Goal: Find specific page/section: Find specific page/section

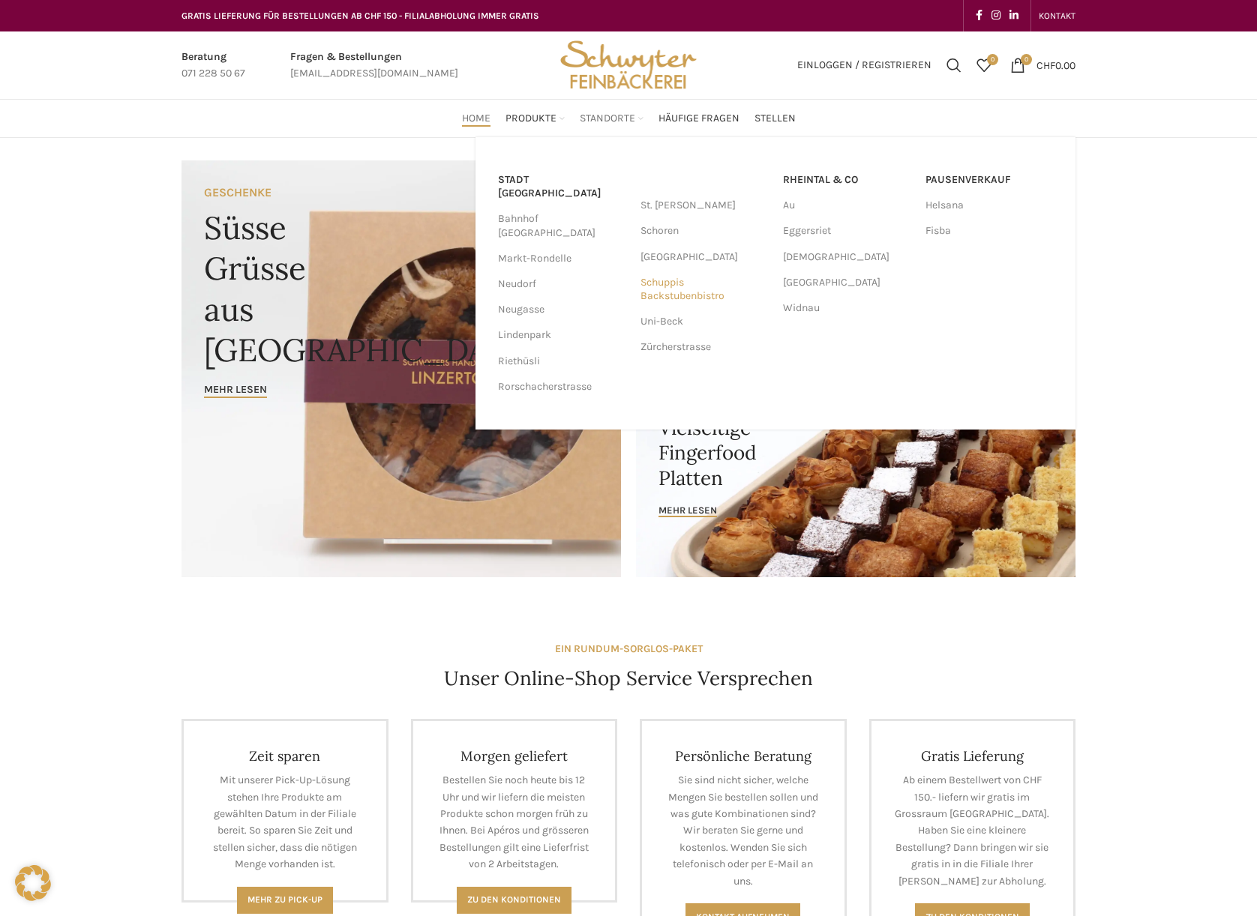
click at [668, 285] on link "Schuppis Backstubenbistro" at bounding box center [703, 289] width 127 height 39
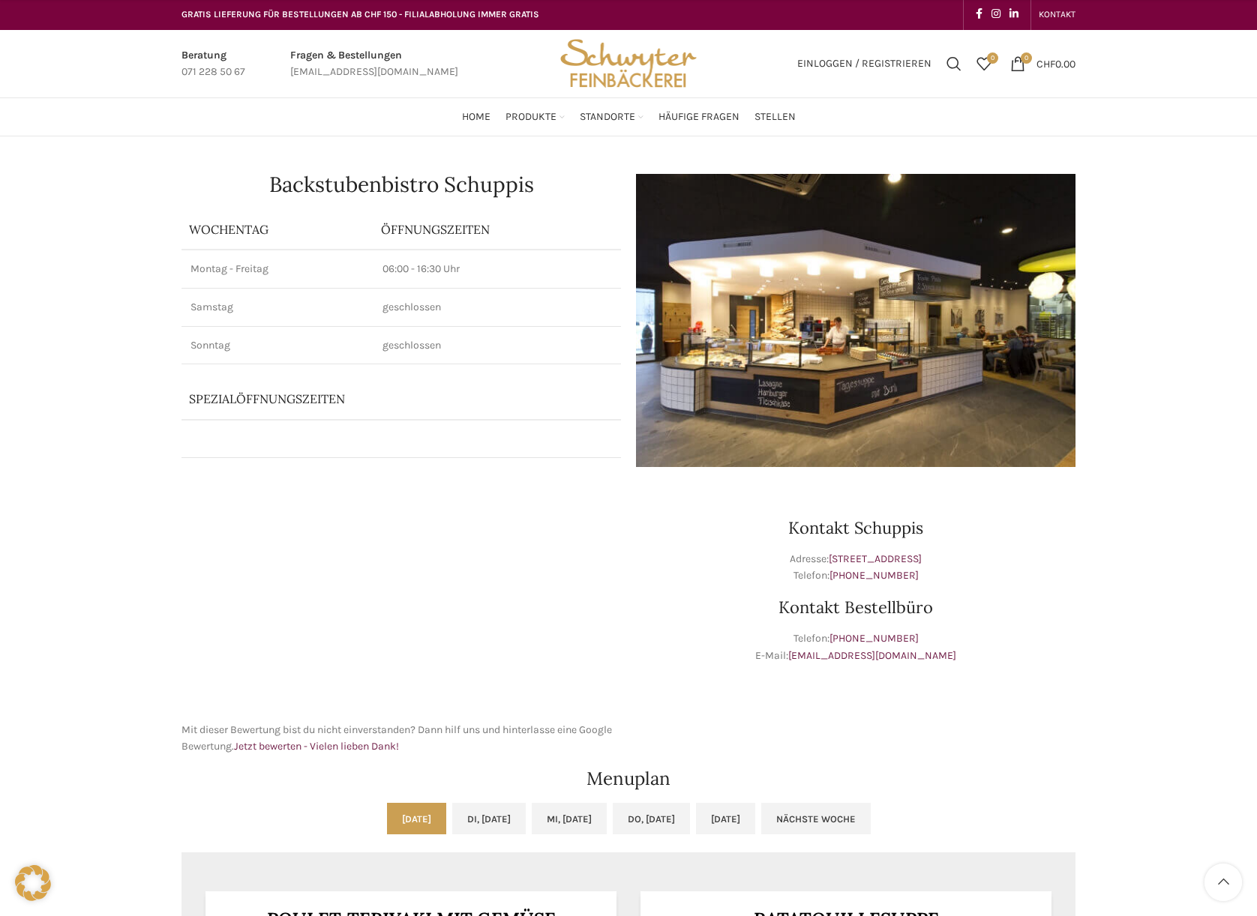
scroll to position [615, 0]
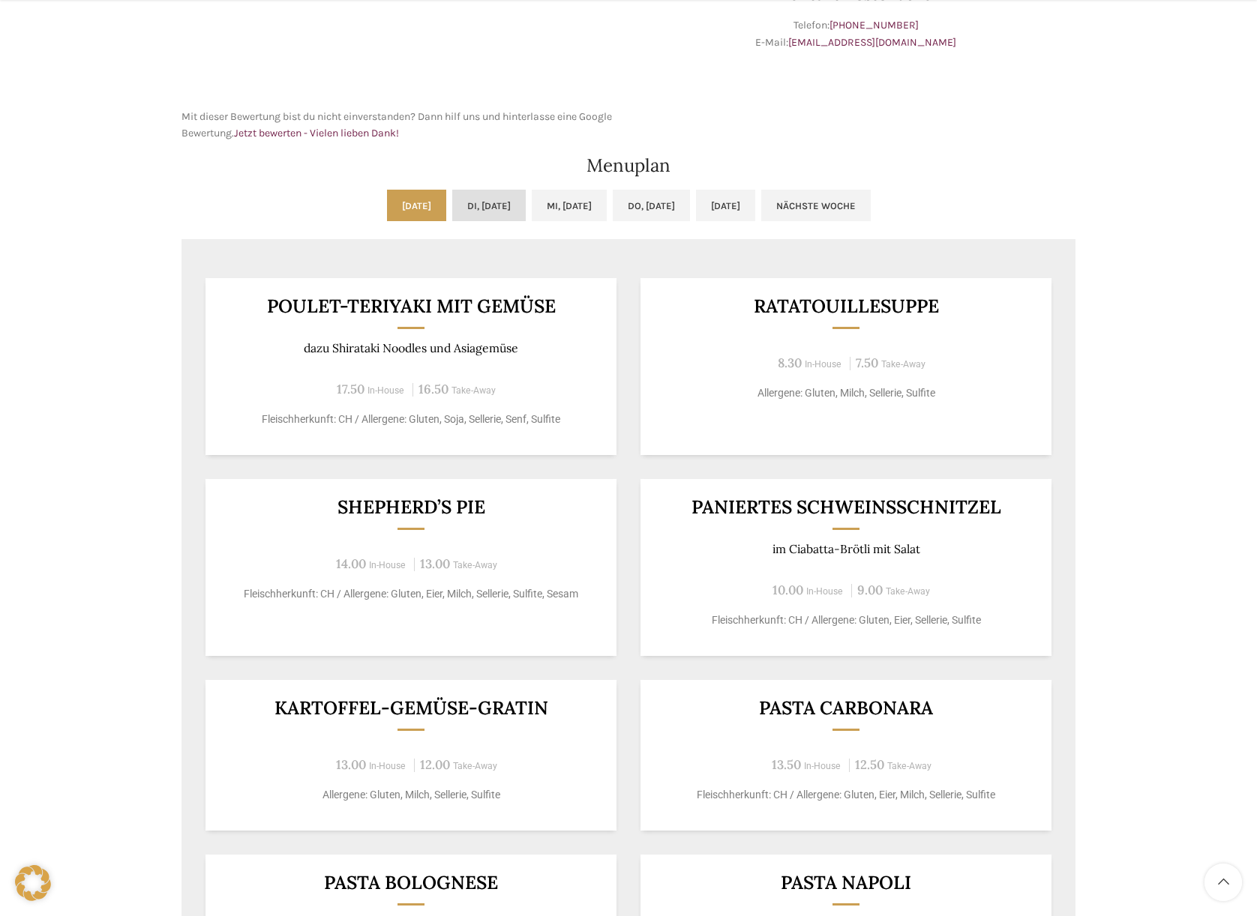
click at [465, 201] on link "Di, [DATE]" at bounding box center [488, 205] width 73 height 31
click at [586, 204] on link "Mi, [DATE]" at bounding box center [569, 205] width 75 height 31
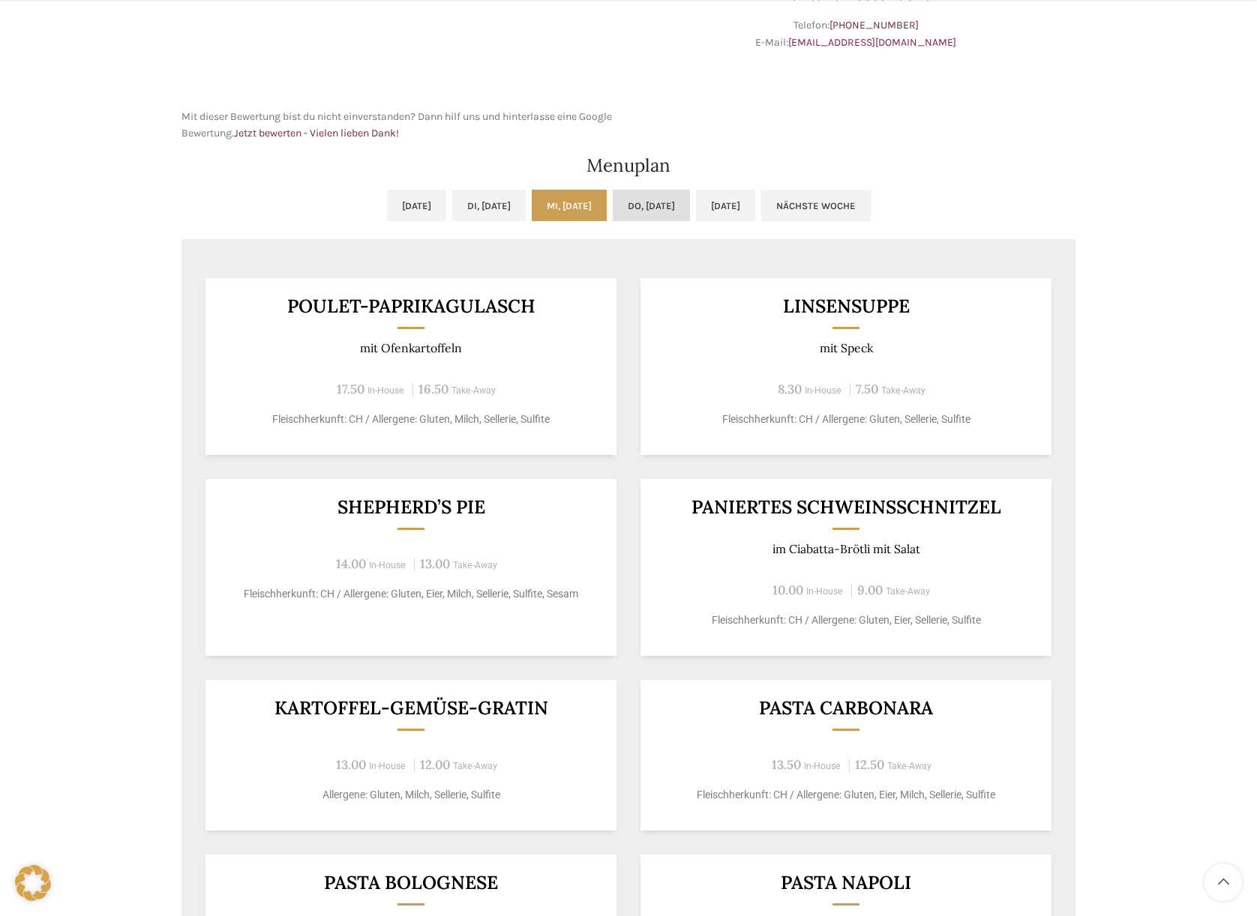
click at [690, 192] on link "Do, [DATE]" at bounding box center [651, 205] width 77 height 31
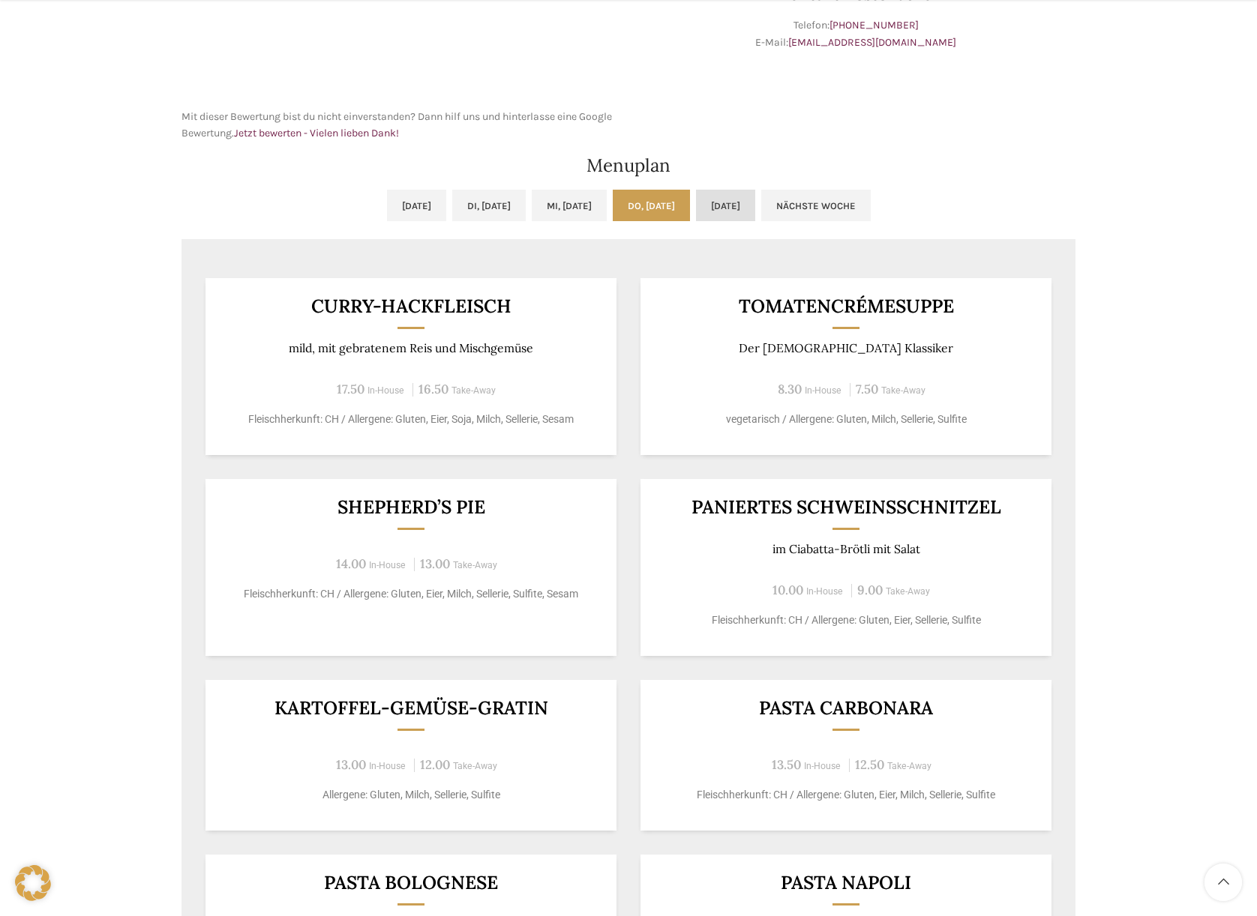
click at [755, 214] on link "[DATE]" at bounding box center [725, 205] width 59 height 31
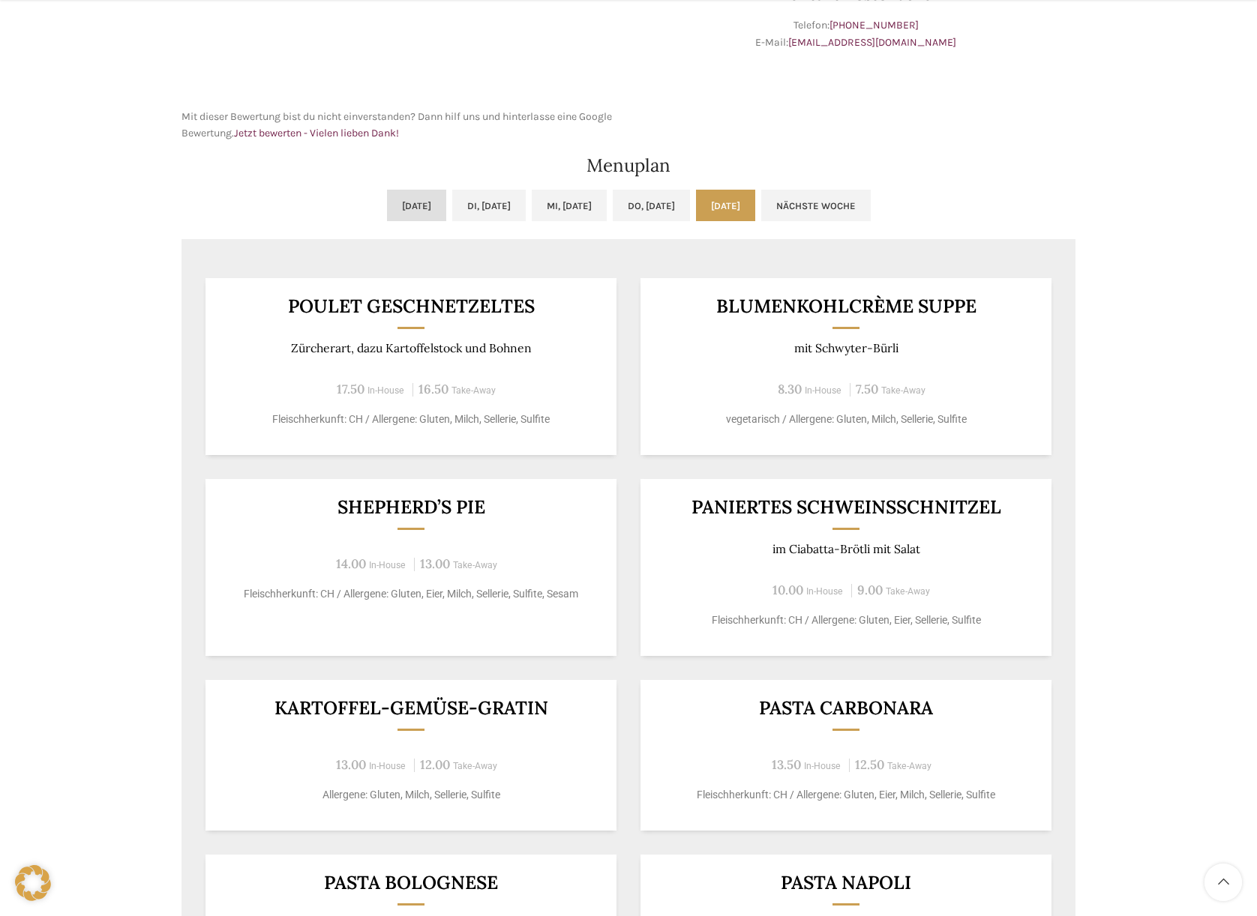
click at [387, 197] on link "[DATE]" at bounding box center [416, 205] width 59 height 31
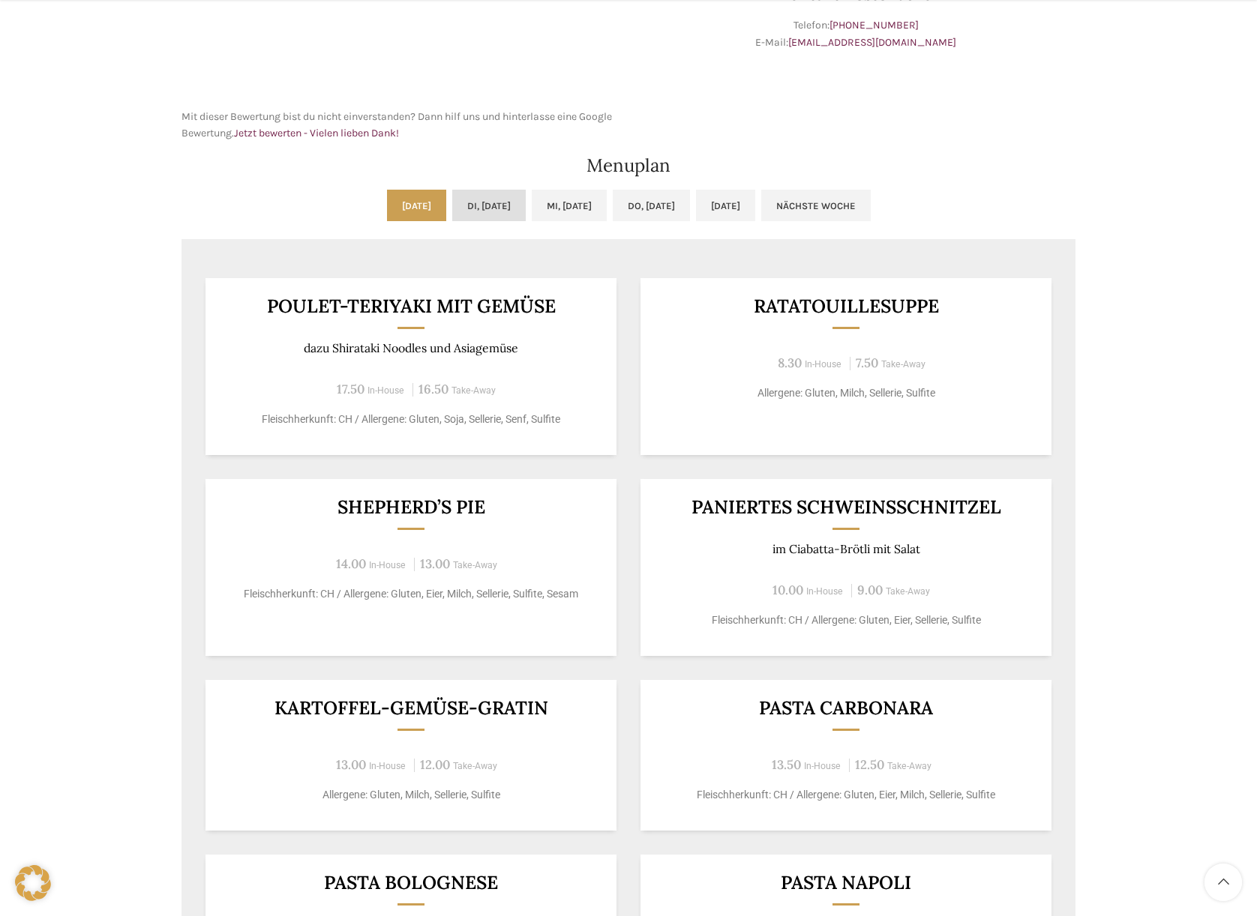
click at [452, 200] on link "Di, [DATE]" at bounding box center [488, 205] width 73 height 31
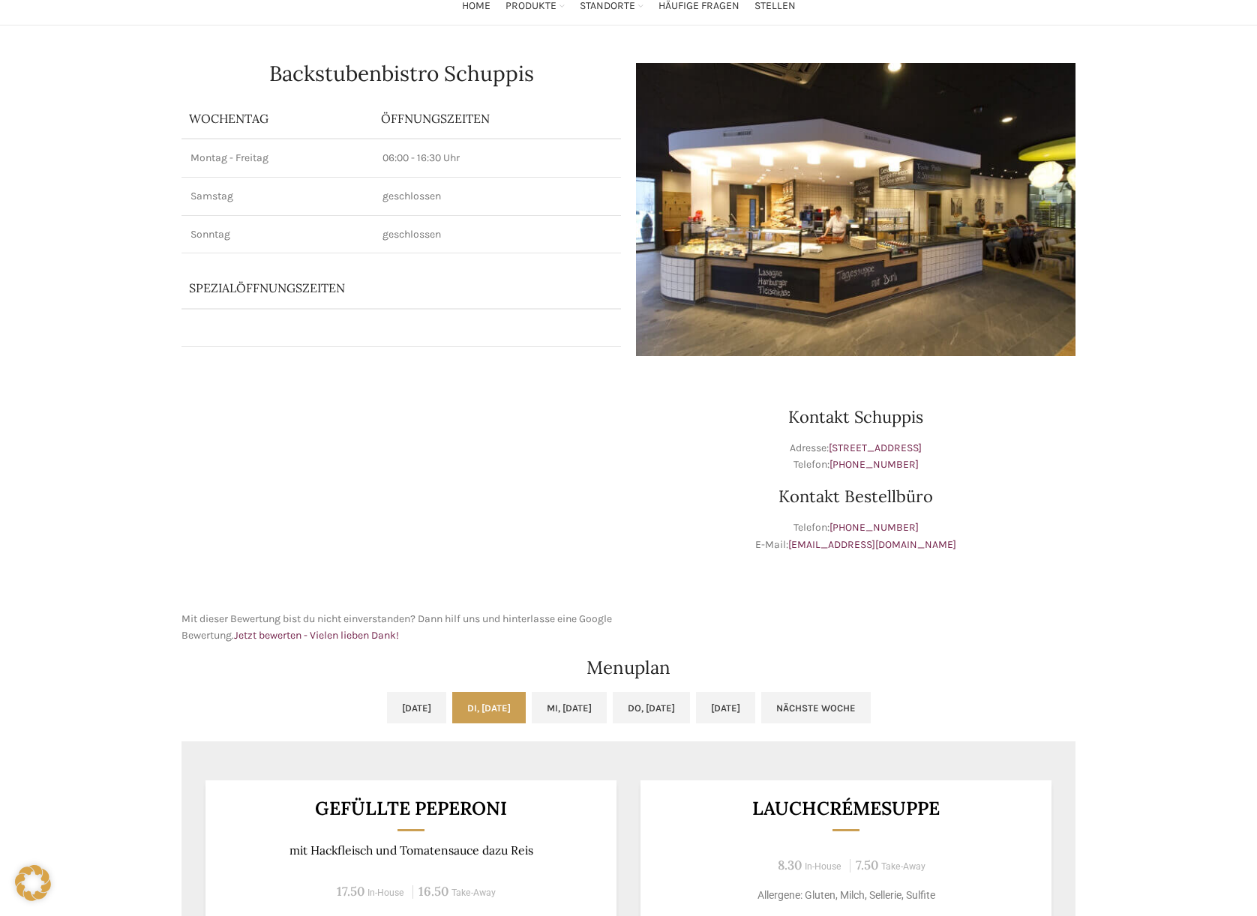
scroll to position [0, 0]
